Goal: Task Accomplishment & Management: Use online tool/utility

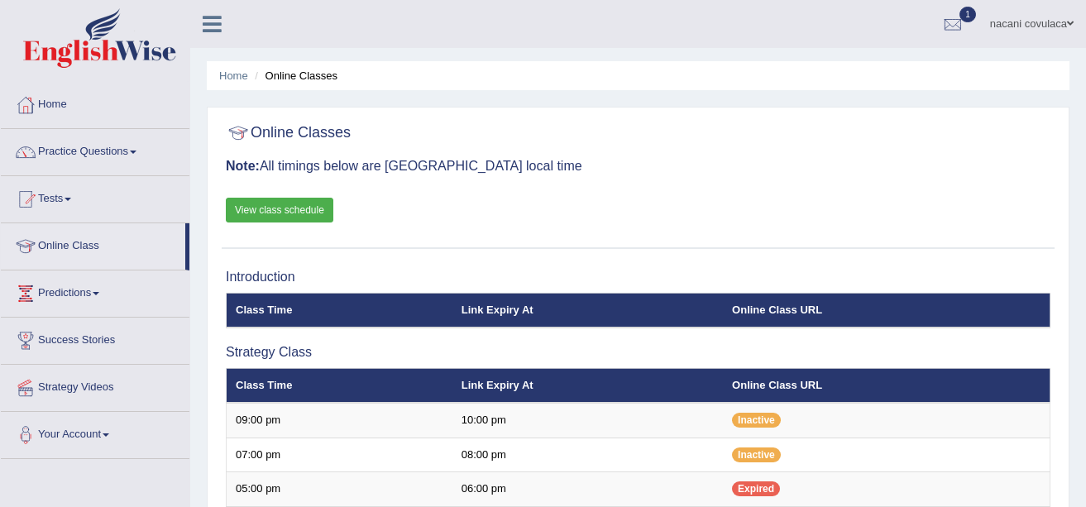
click at [72, 202] on link "Tests" at bounding box center [95, 196] width 189 height 41
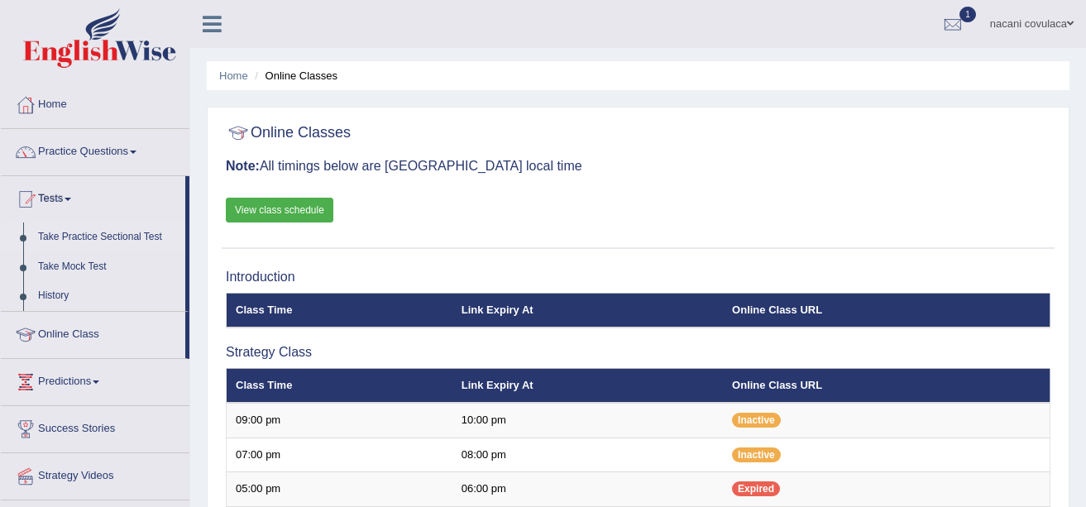
click at [65, 233] on link "Take Practice Sectional Test" at bounding box center [108, 238] width 155 height 30
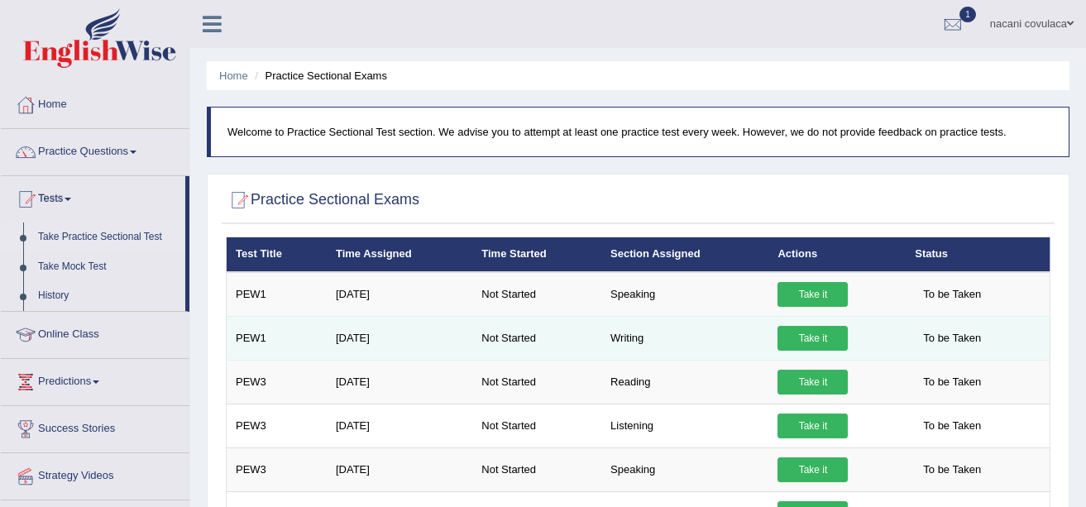
click at [810, 338] on link "Take it" at bounding box center [813, 338] width 70 height 25
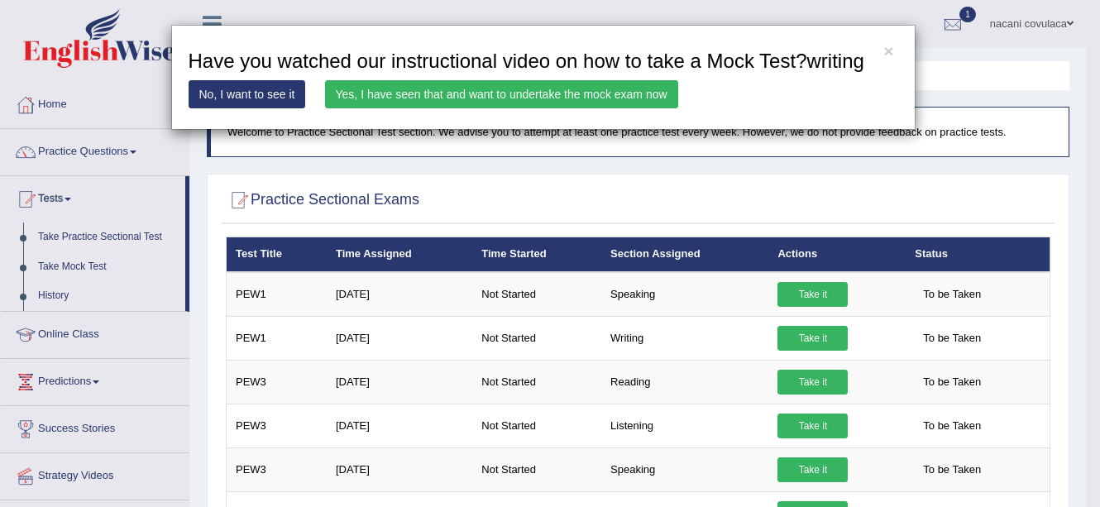
click at [536, 96] on link "Yes, I have seen that and want to undertake the mock exam now" at bounding box center [501, 94] width 353 height 28
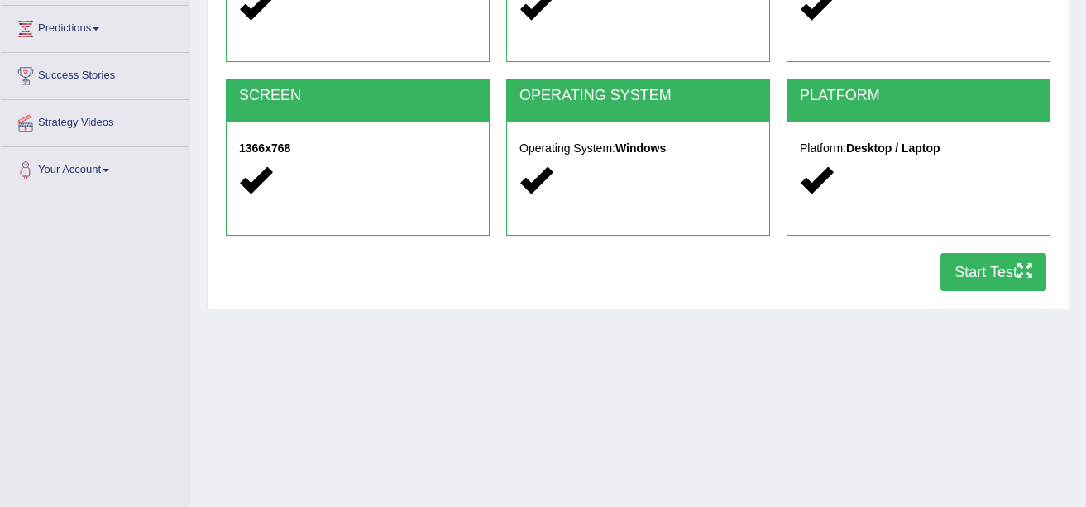
scroll to position [309, 0]
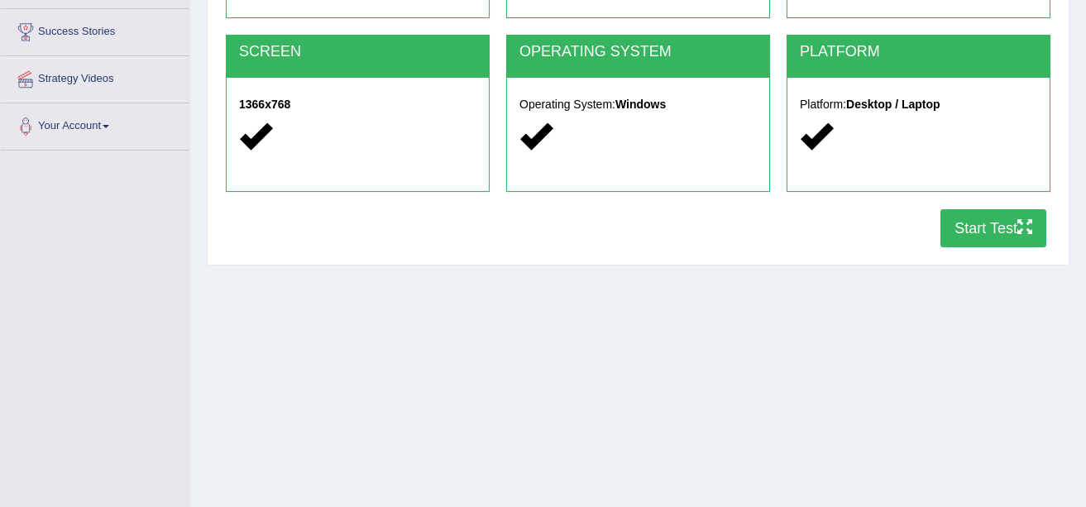
click at [1009, 226] on button "Start Test" at bounding box center [994, 228] width 106 height 38
